Goal: Navigation & Orientation: Find specific page/section

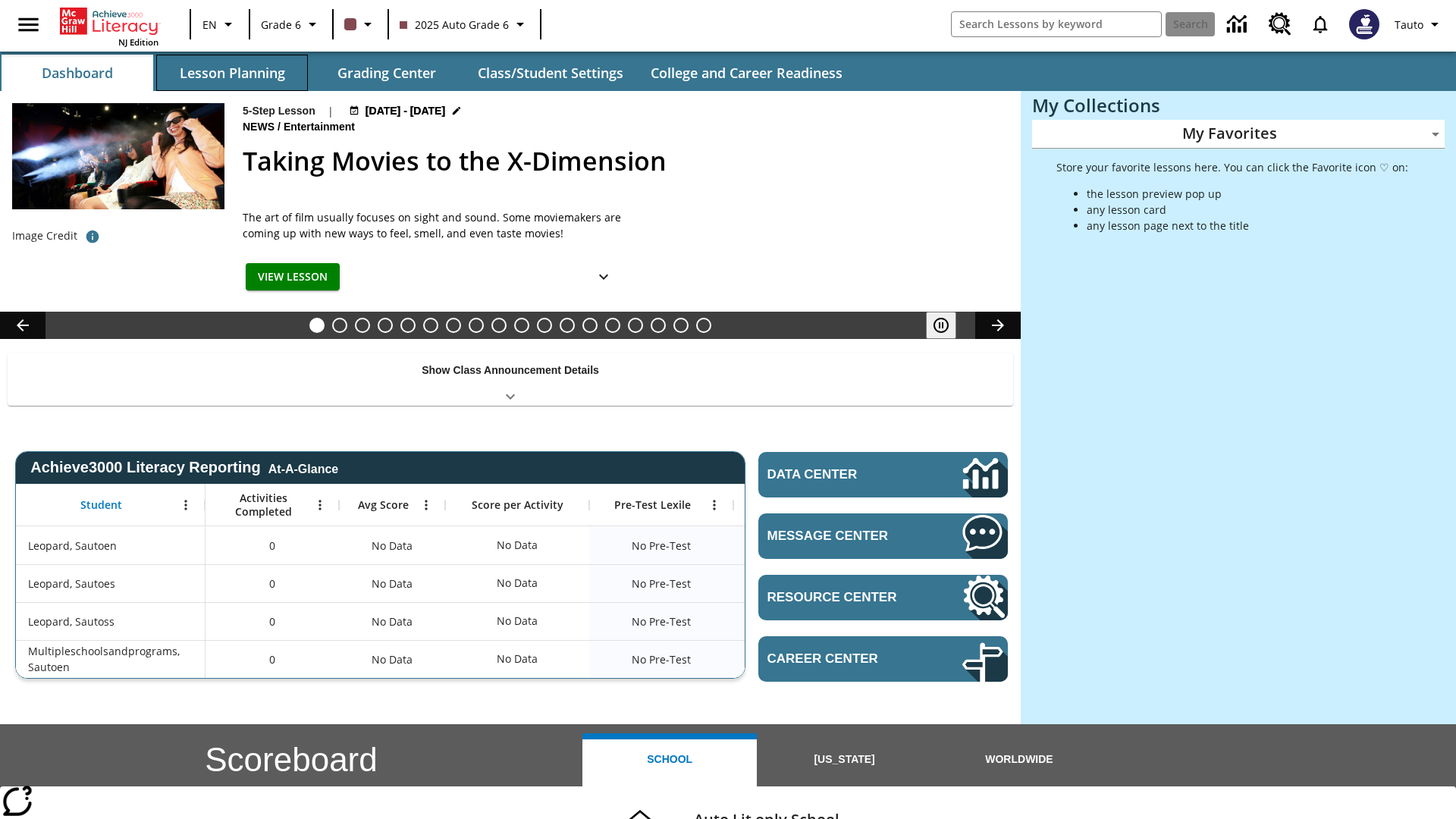
click at [232, 73] on button "Lesson Planning" at bounding box center [232, 72] width 151 height 36
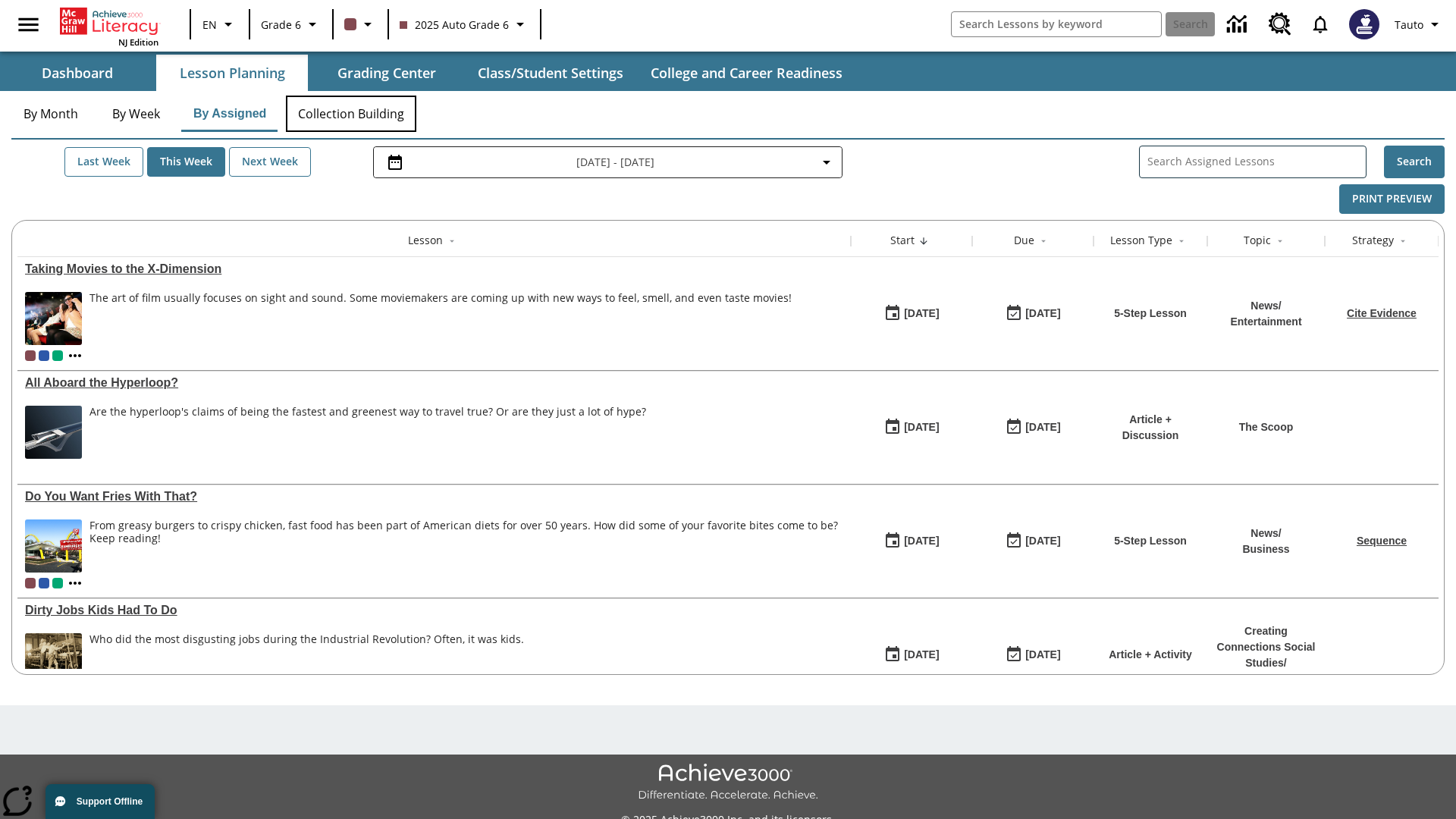
click at [350, 114] on button "Collection Building" at bounding box center [351, 113] width 131 height 36
